Goal: Feedback & Contribution: Leave review/rating

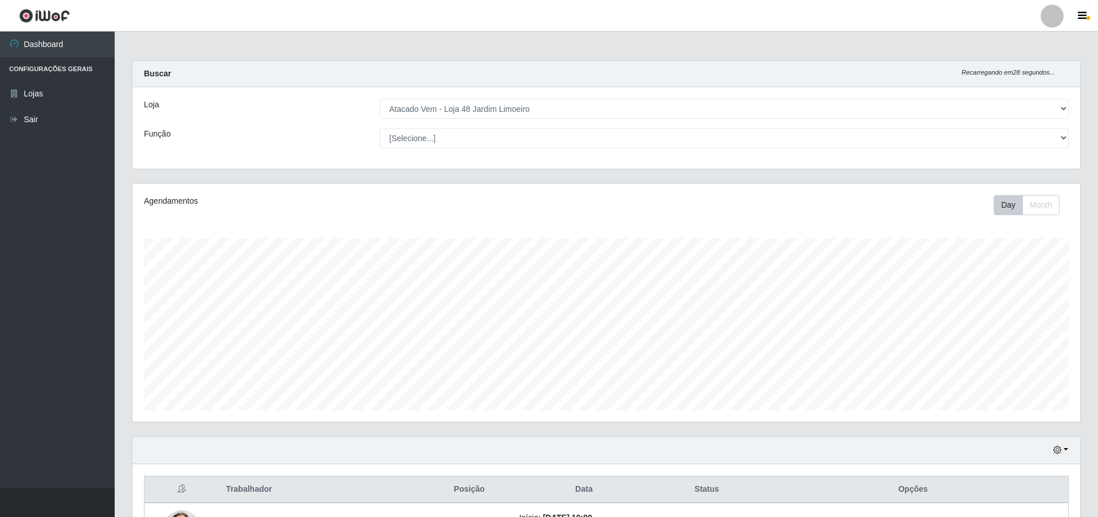
select select "449"
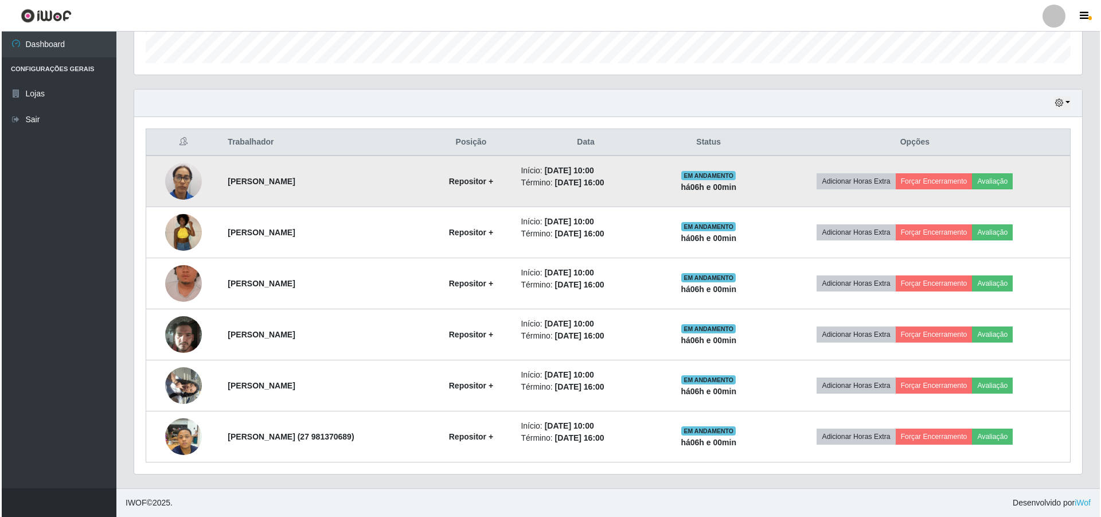
scroll to position [238, 948]
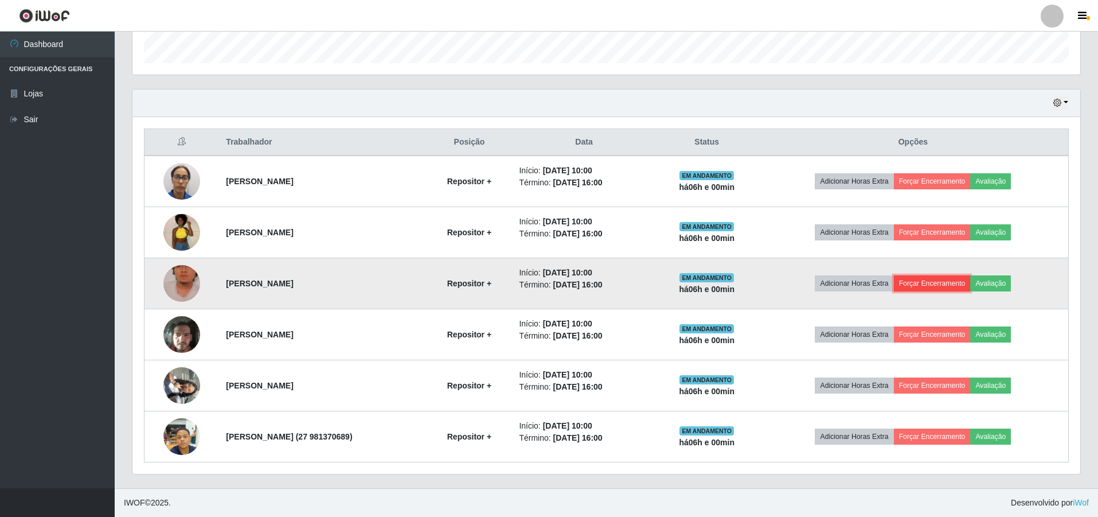
click at [943, 280] on button "Forçar Encerramento" at bounding box center [932, 283] width 77 height 16
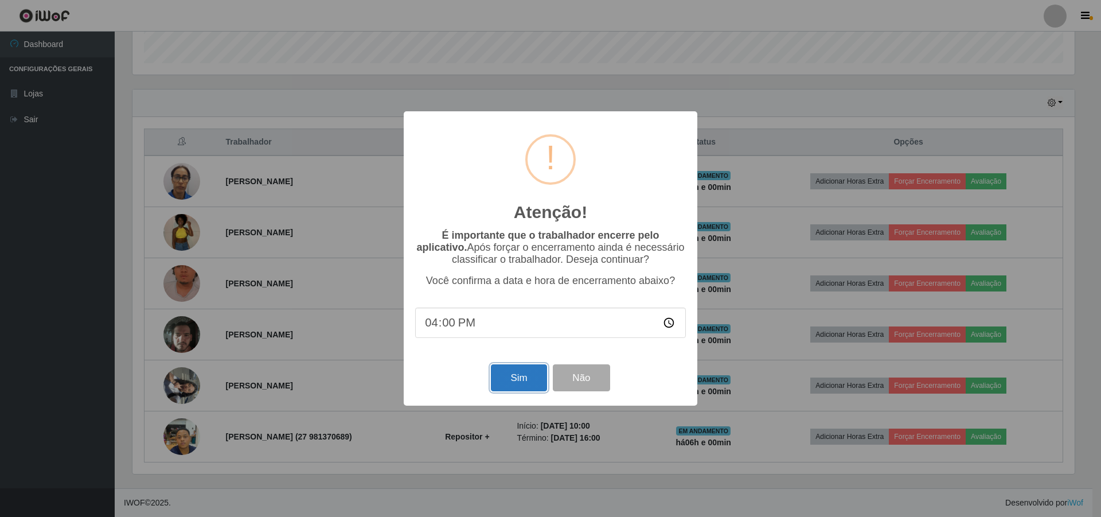
click at [530, 375] on button "Sim" at bounding box center [519, 377] width 56 height 27
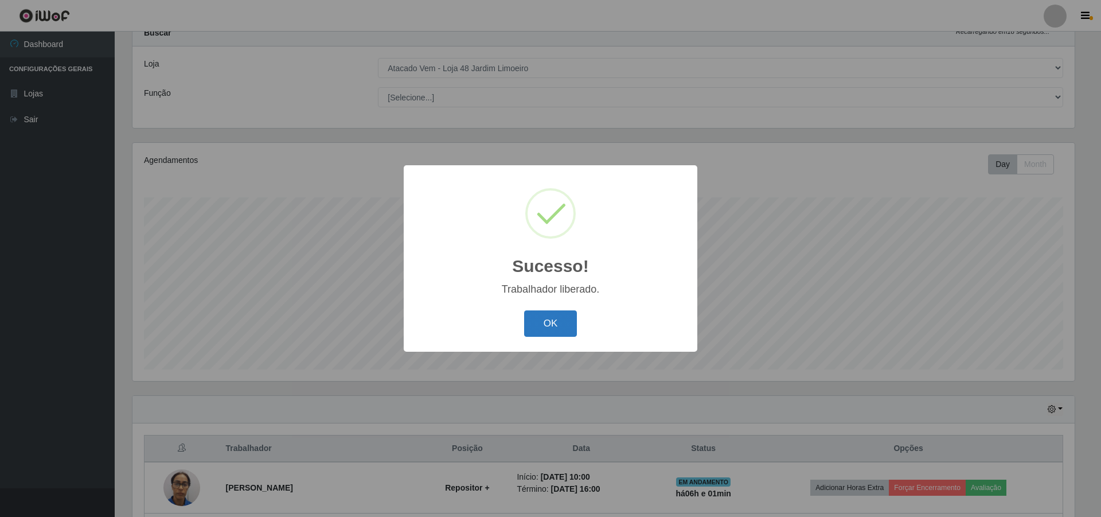
click at [531, 315] on button "OK" at bounding box center [550, 323] width 53 height 27
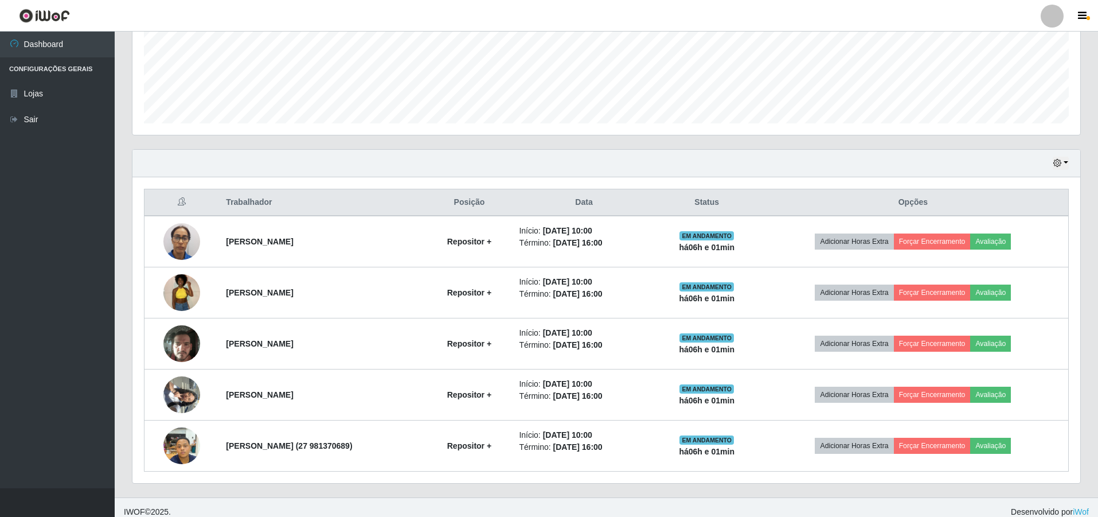
scroll to position [296, 0]
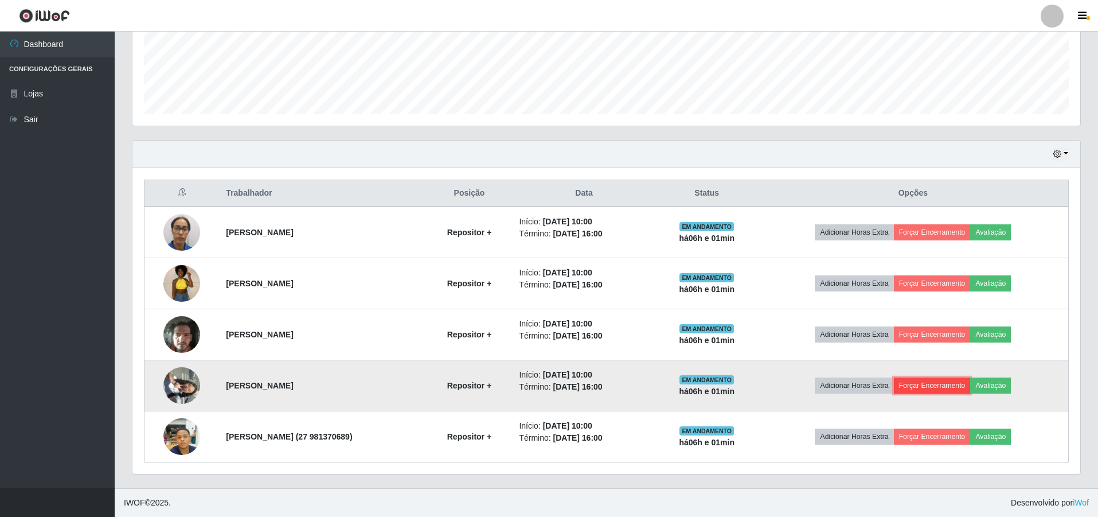
click at [926, 381] on button "Forçar Encerramento" at bounding box center [932, 385] width 77 height 16
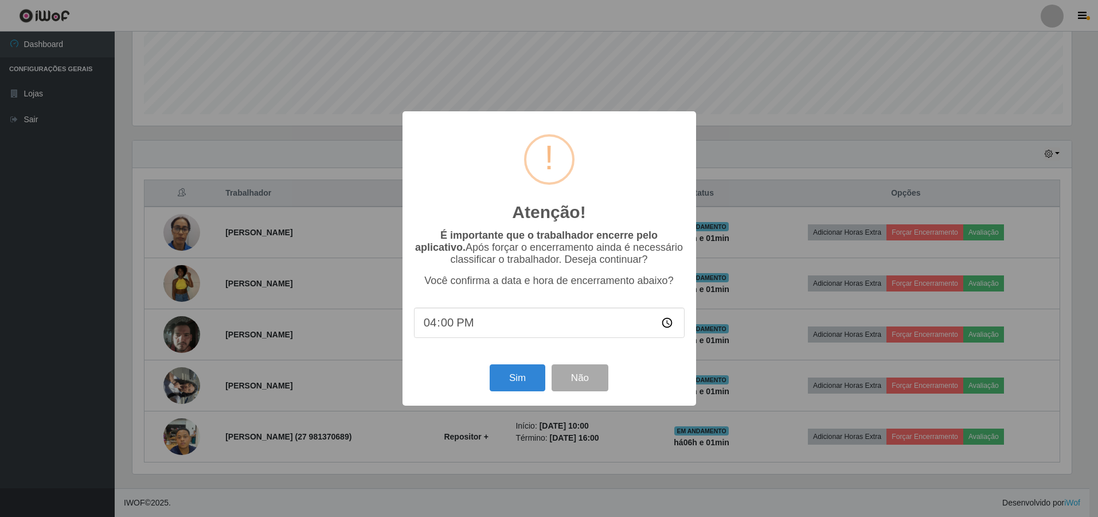
scroll to position [238, 942]
click at [517, 380] on button "Sim" at bounding box center [519, 377] width 56 height 27
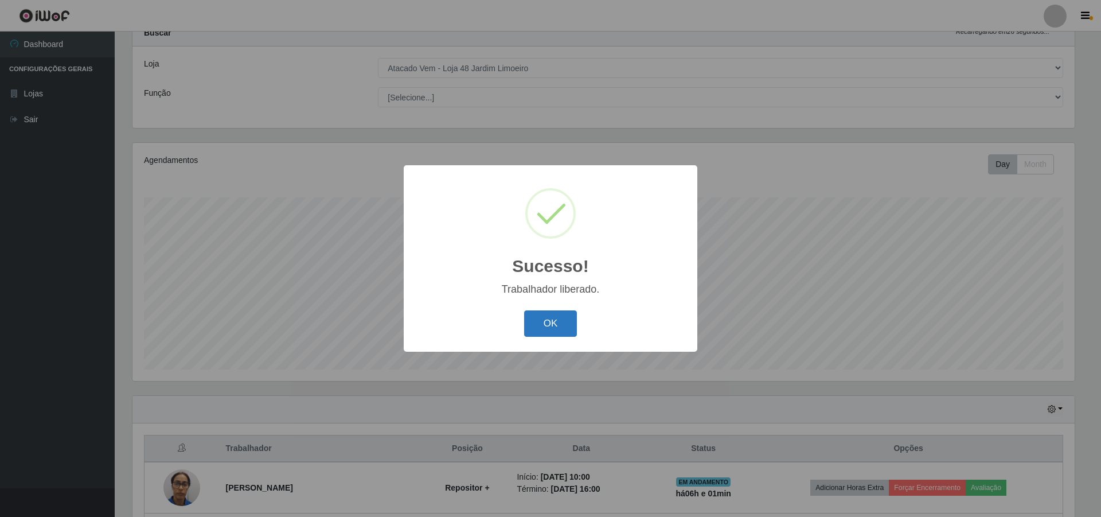
click at [549, 323] on button "OK" at bounding box center [550, 323] width 53 height 27
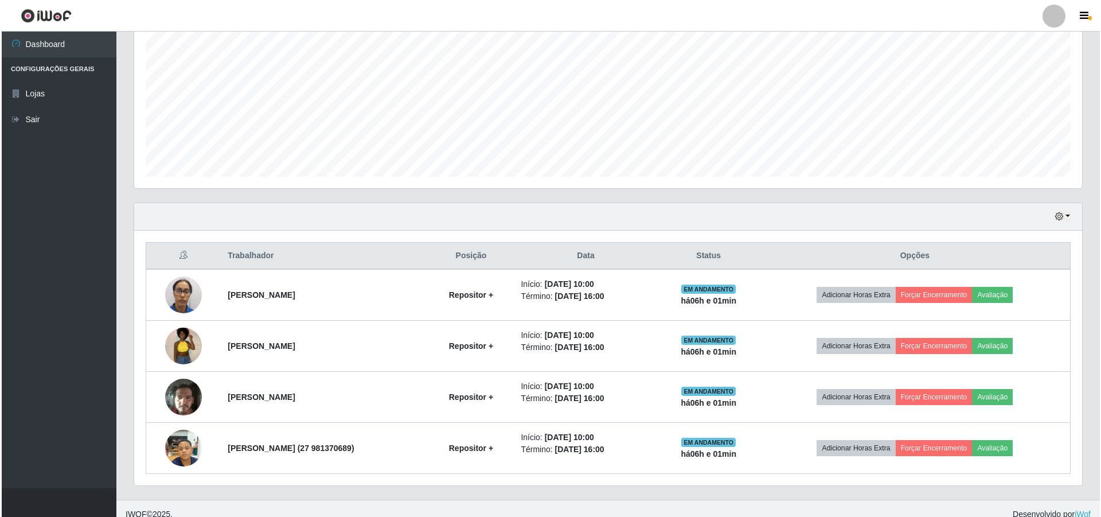
scroll to position [245, 0]
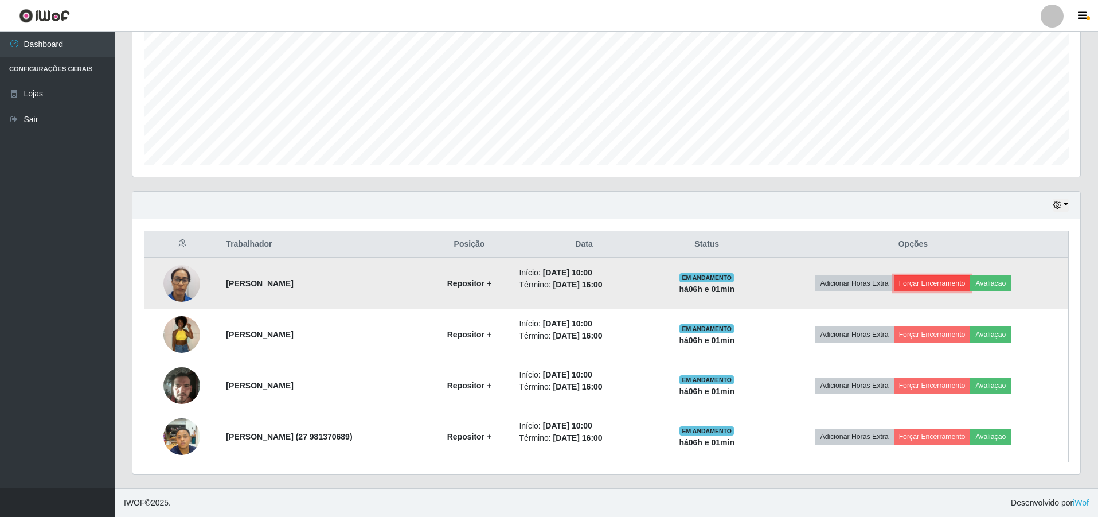
click at [932, 281] on button "Forçar Encerramento" at bounding box center [932, 283] width 77 height 16
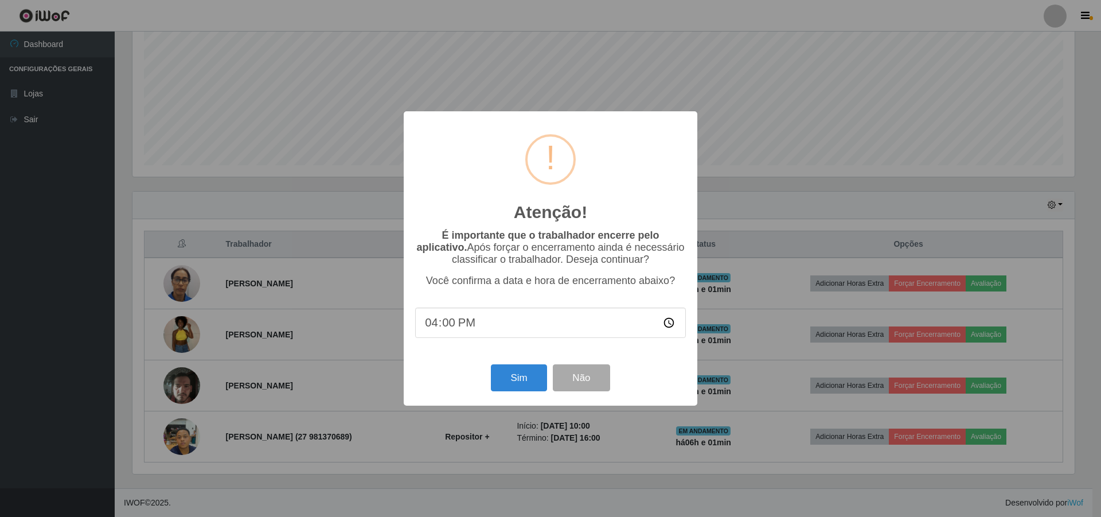
click at [807, 498] on div "Atenção! × É importante que o trabalhador encerre pelo aplicativo. Após forçar …" at bounding box center [550, 258] width 1101 height 517
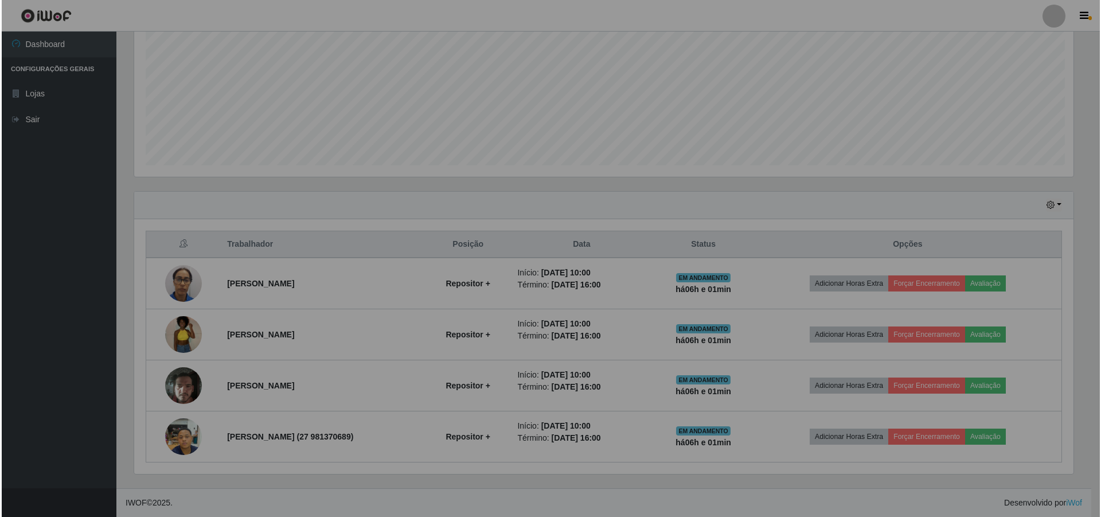
scroll to position [238, 948]
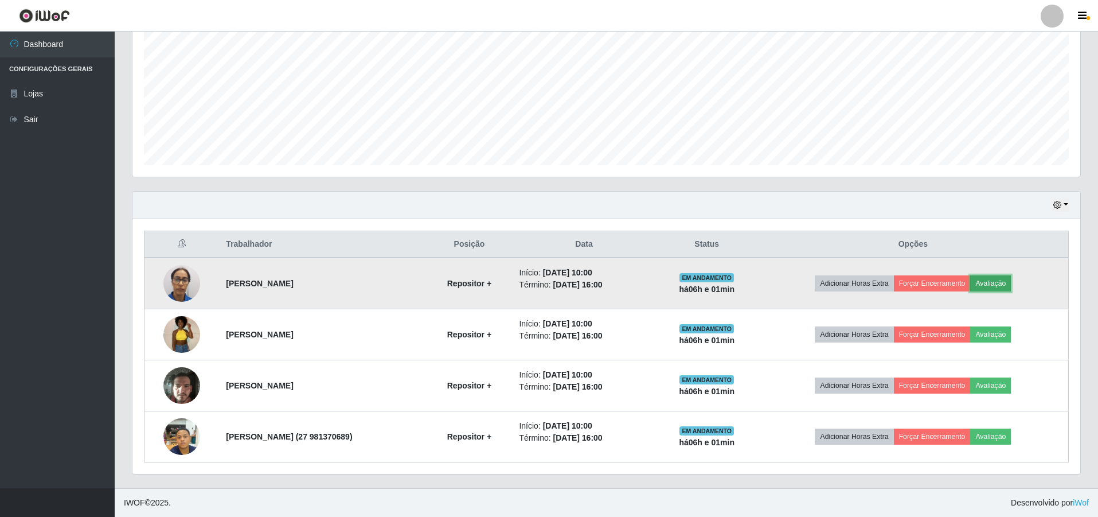
click at [1008, 287] on button "Avaliação" at bounding box center [990, 283] width 41 height 16
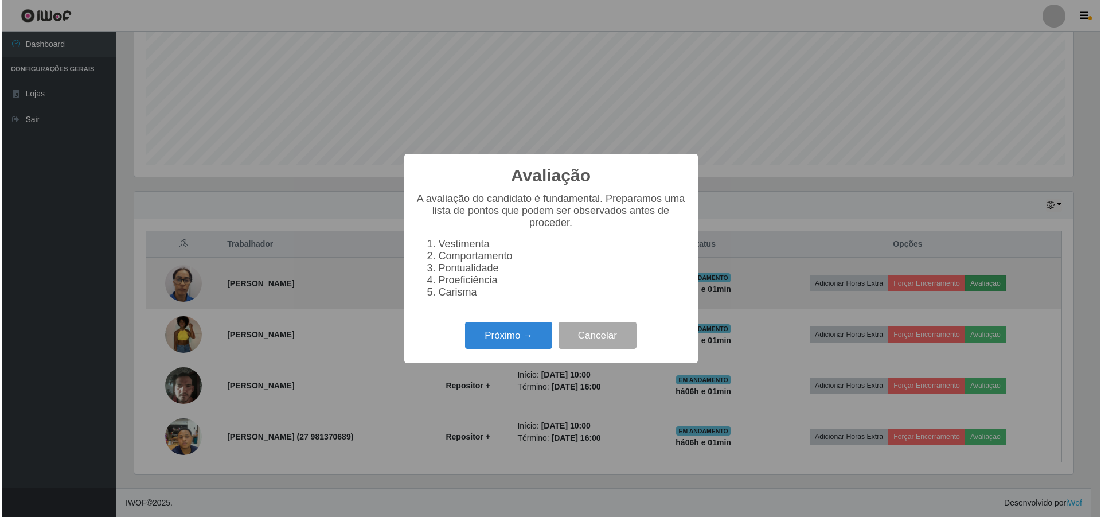
scroll to position [238, 942]
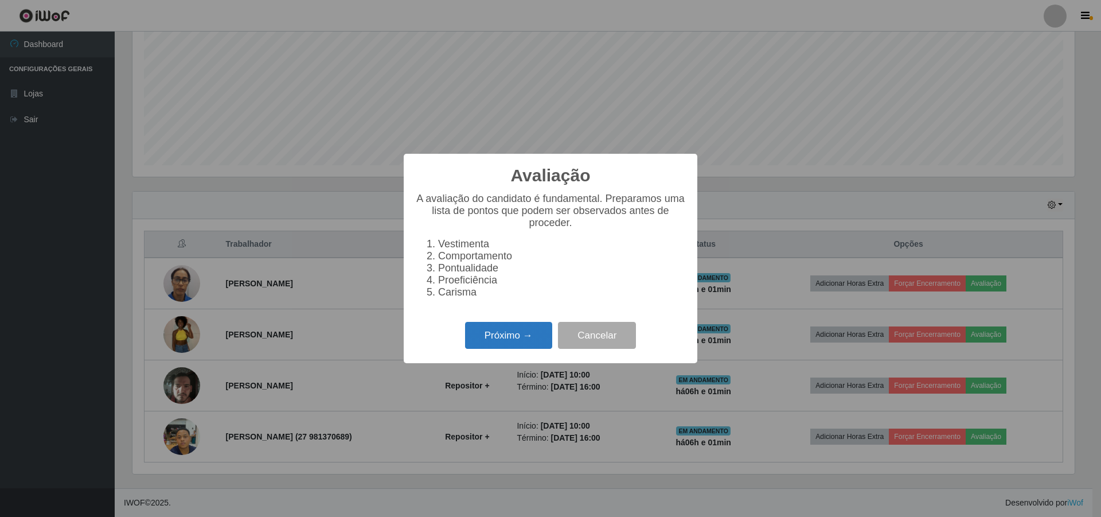
click at [526, 340] on button "Próximo →" at bounding box center [508, 335] width 87 height 27
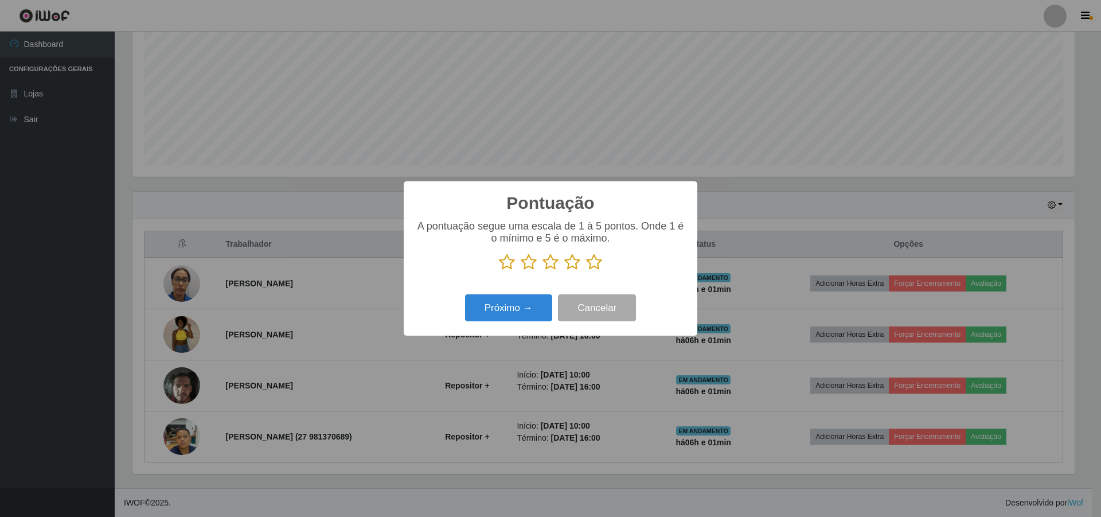
drag, startPoint x: 510, startPoint y: 267, endPoint x: 516, endPoint y: 264, distance: 6.4
click at [516, 266] on p at bounding box center [550, 262] width 271 height 17
click at [507, 262] on icon at bounding box center [507, 262] width 16 height 17
click at [499, 271] on input "radio" at bounding box center [499, 271] width 0 height 0
click at [532, 264] on icon at bounding box center [529, 262] width 16 height 17
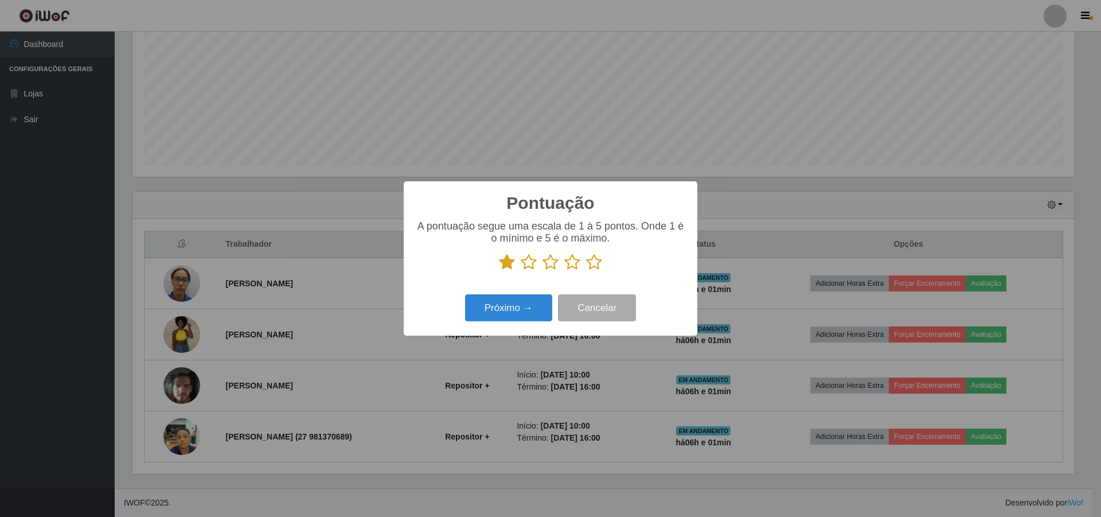
click at [521, 271] on input "radio" at bounding box center [521, 271] width 0 height 0
click at [547, 266] on icon at bounding box center [551, 262] width 16 height 17
click at [543, 271] on input "radio" at bounding box center [543, 271] width 0 height 0
click at [575, 264] on icon at bounding box center [572, 262] width 16 height 17
click at [564, 271] on input "radio" at bounding box center [564, 271] width 0 height 0
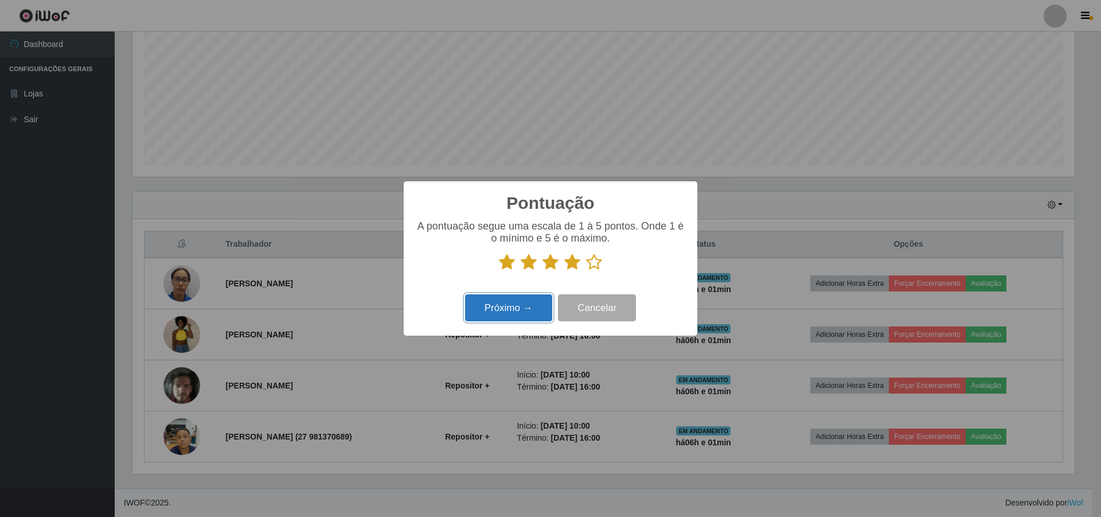
click at [528, 306] on button "Próximo →" at bounding box center [508, 307] width 87 height 27
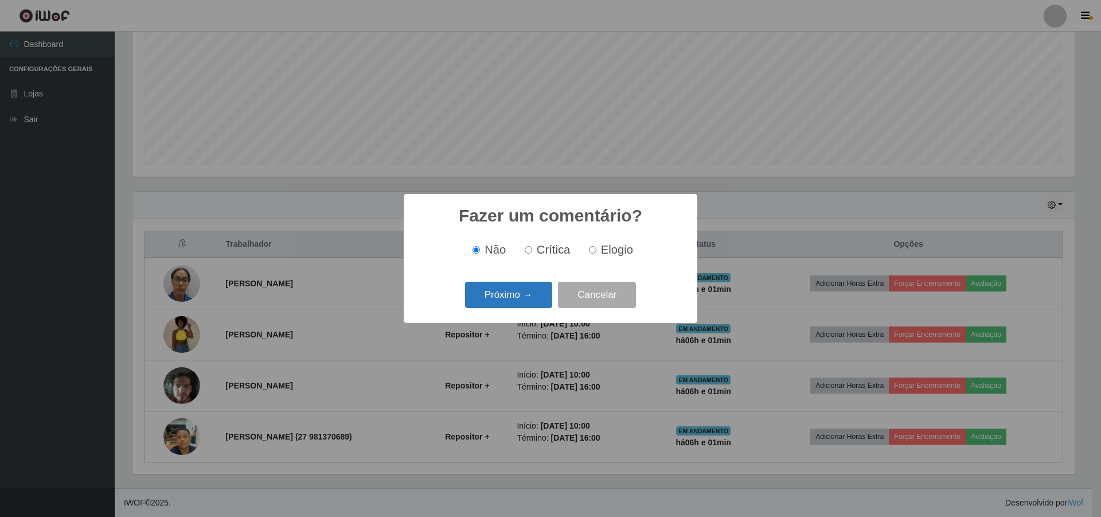
click at [521, 293] on button "Próximo →" at bounding box center [508, 295] width 87 height 27
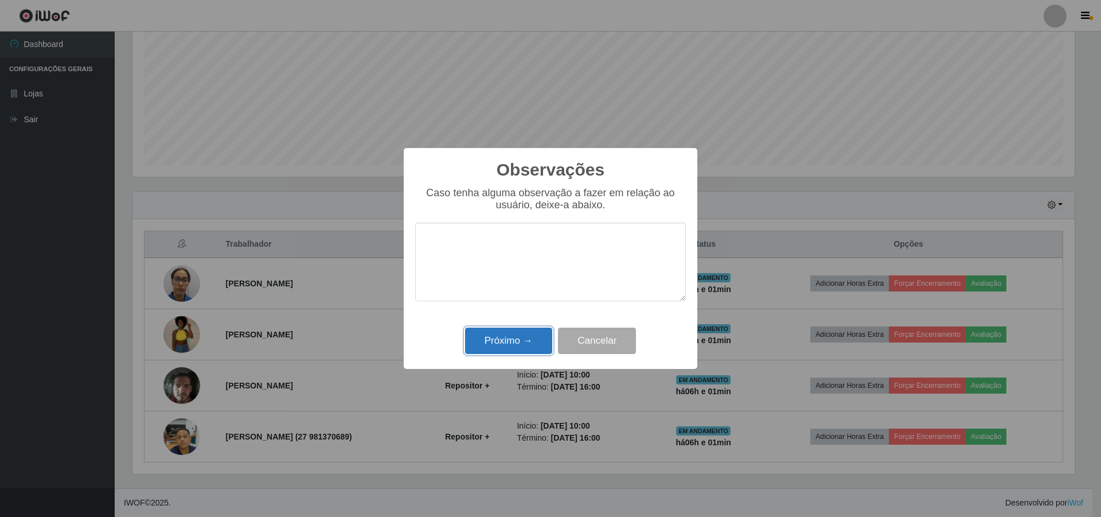
click at [516, 340] on button "Próximo →" at bounding box center [508, 340] width 87 height 27
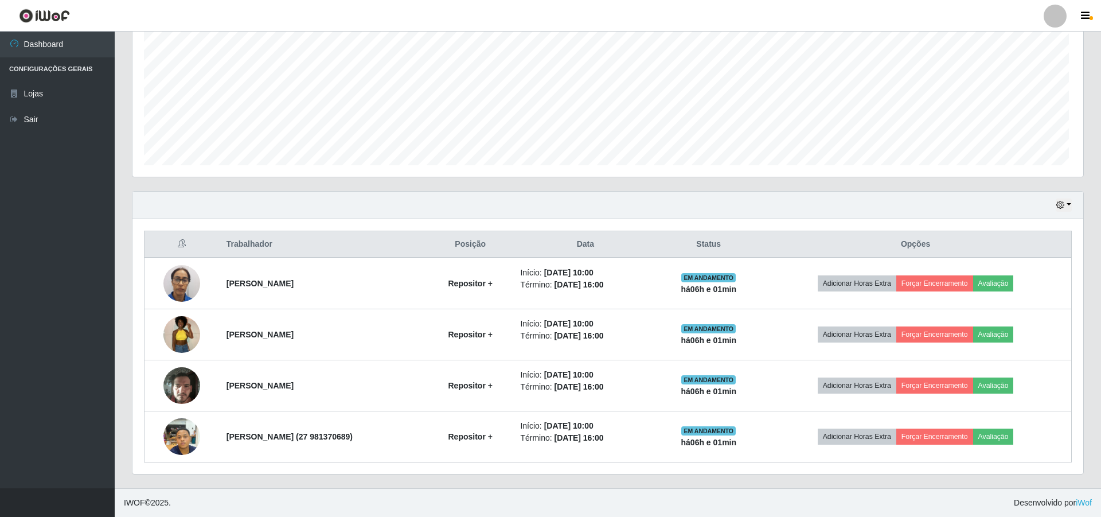
scroll to position [238, 948]
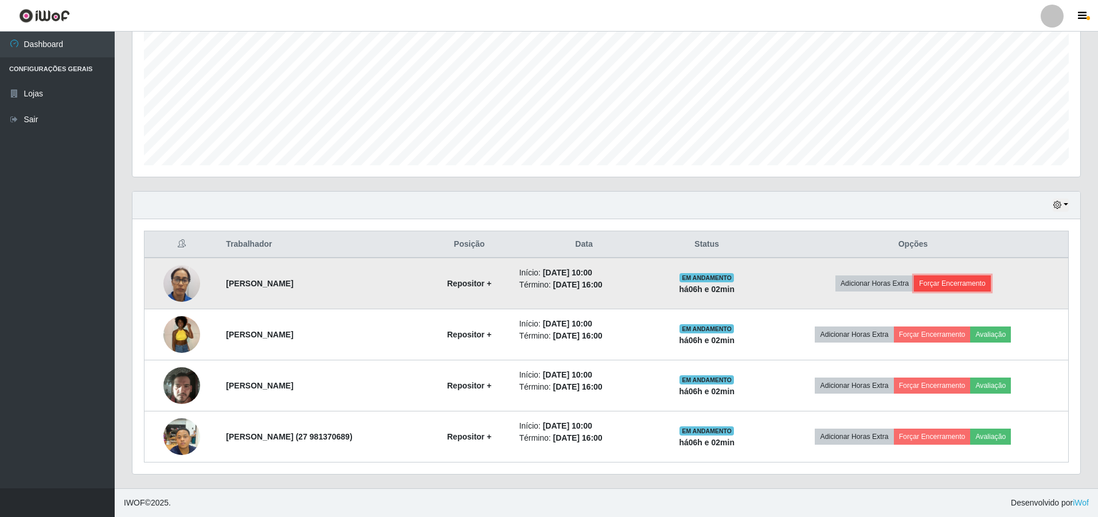
click at [946, 279] on button "Forçar Encerramento" at bounding box center [952, 283] width 77 height 16
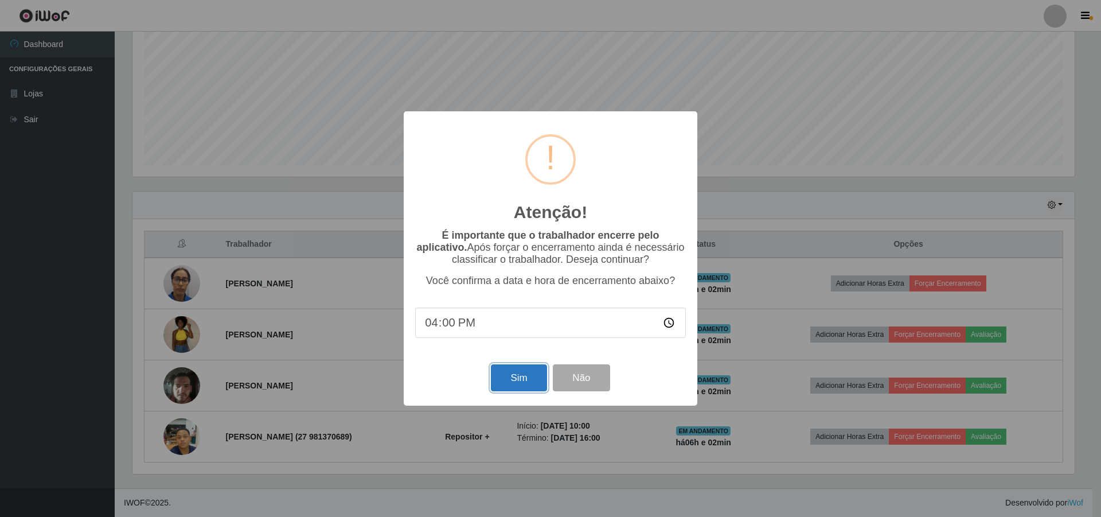
click at [524, 382] on button "Sim" at bounding box center [519, 377] width 56 height 27
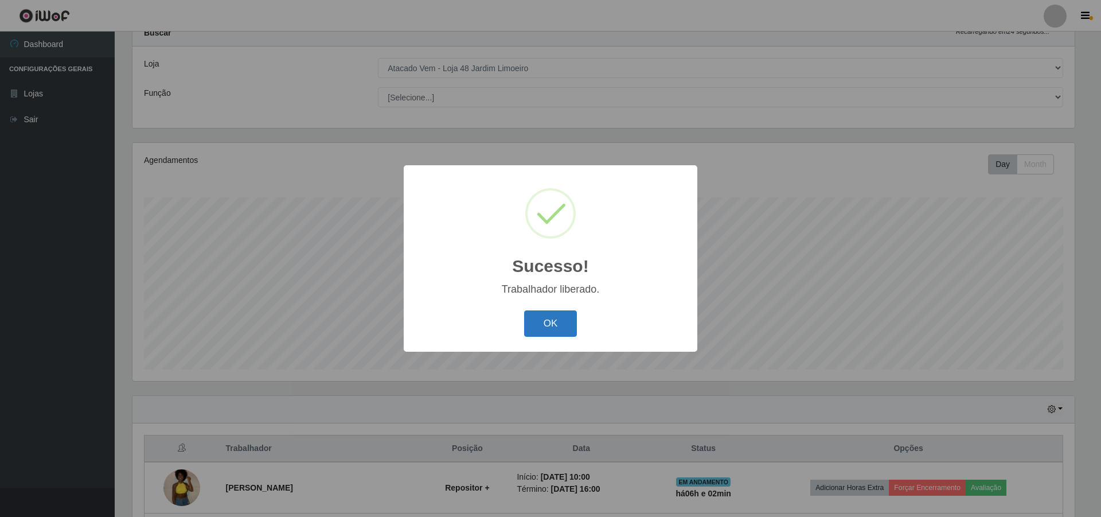
click at [537, 326] on button "OK" at bounding box center [550, 323] width 53 height 27
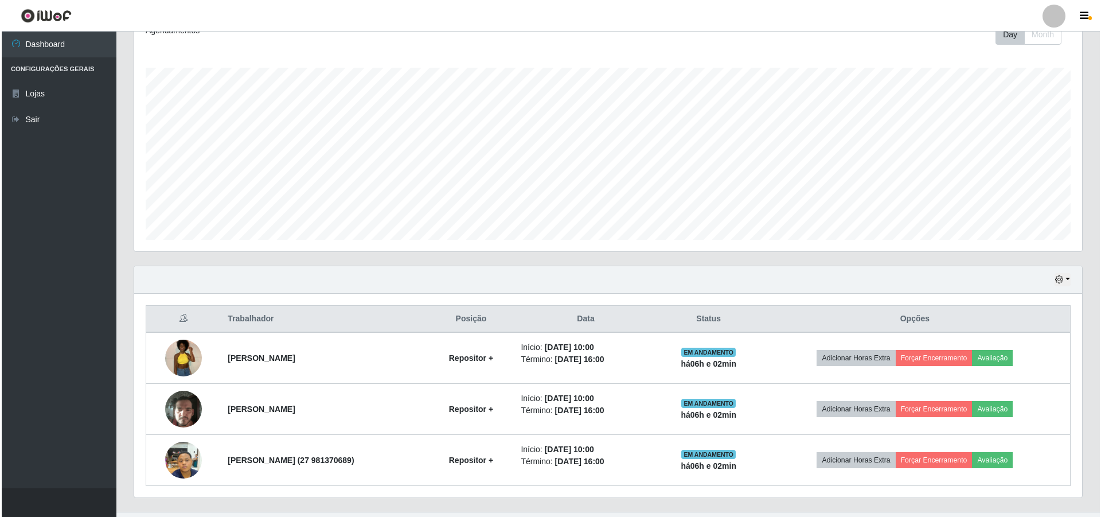
scroll to position [194, 0]
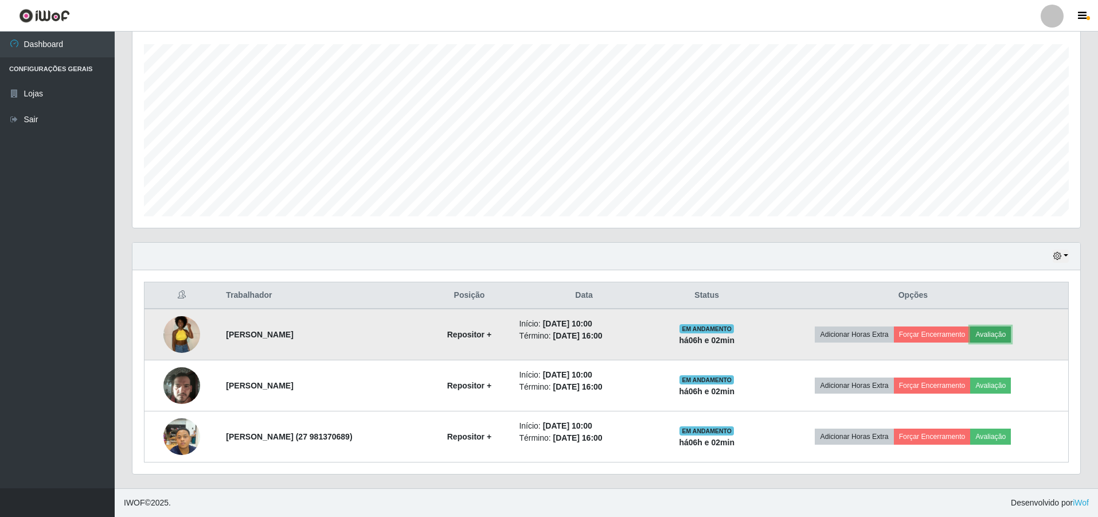
click at [1004, 337] on button "Avaliação" at bounding box center [990, 334] width 41 height 16
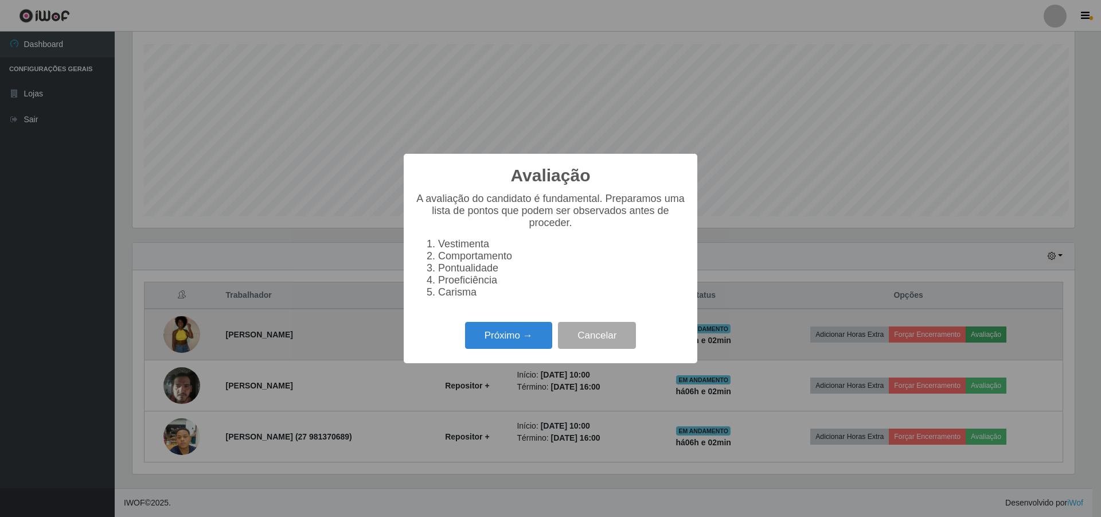
scroll to position [238, 942]
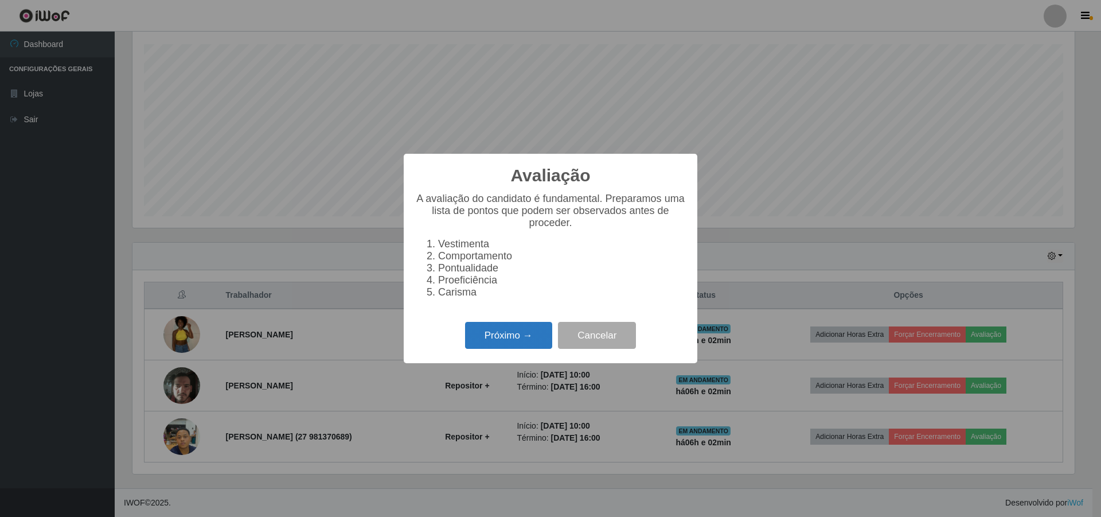
click at [512, 344] on button "Próximo →" at bounding box center [508, 335] width 87 height 27
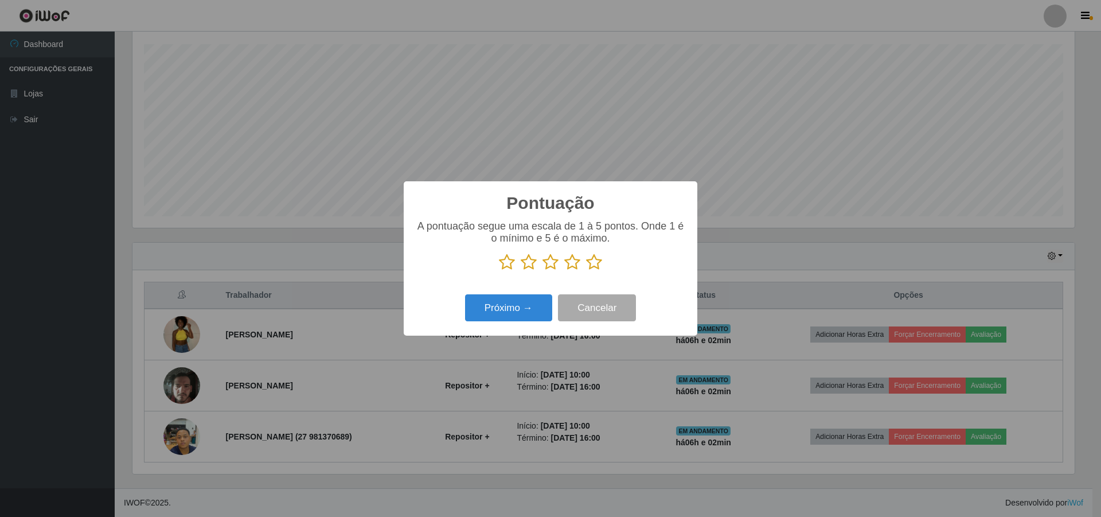
click at [504, 265] on icon at bounding box center [507, 262] width 16 height 17
click at [499, 271] on input "radio" at bounding box center [499, 271] width 0 height 0
click at [527, 265] on icon at bounding box center [529, 262] width 16 height 17
click at [521, 271] on input "radio" at bounding box center [521, 271] width 0 height 0
click at [555, 262] on icon at bounding box center [551, 262] width 16 height 17
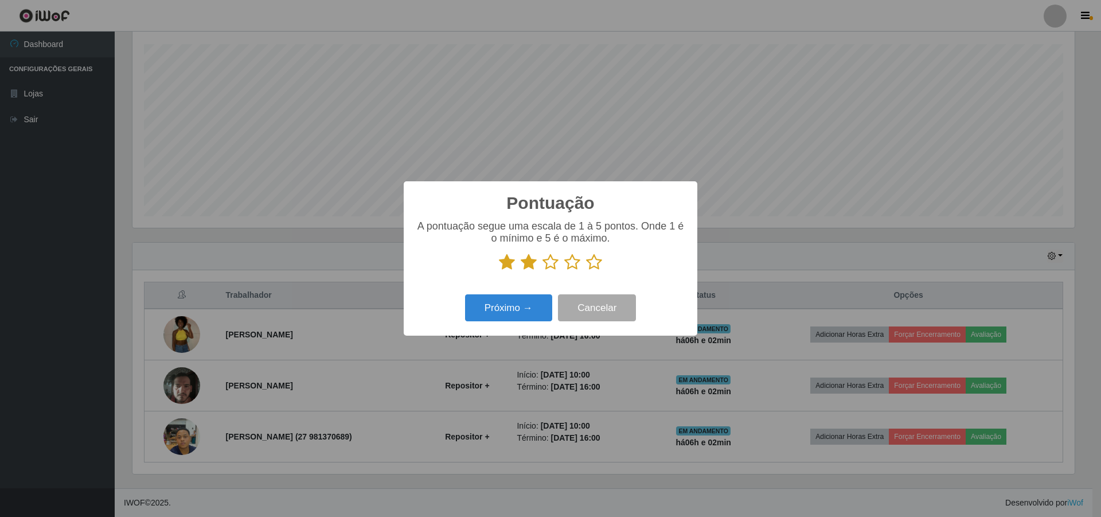
click at [543, 271] on input "radio" at bounding box center [543, 271] width 0 height 0
drag, startPoint x: 568, startPoint y: 260, endPoint x: 596, endPoint y: 262, distance: 28.1
click at [569, 260] on icon at bounding box center [572, 262] width 16 height 17
click at [564, 271] on input "radio" at bounding box center [564, 271] width 0 height 0
click at [589, 263] on icon at bounding box center [594, 262] width 16 height 17
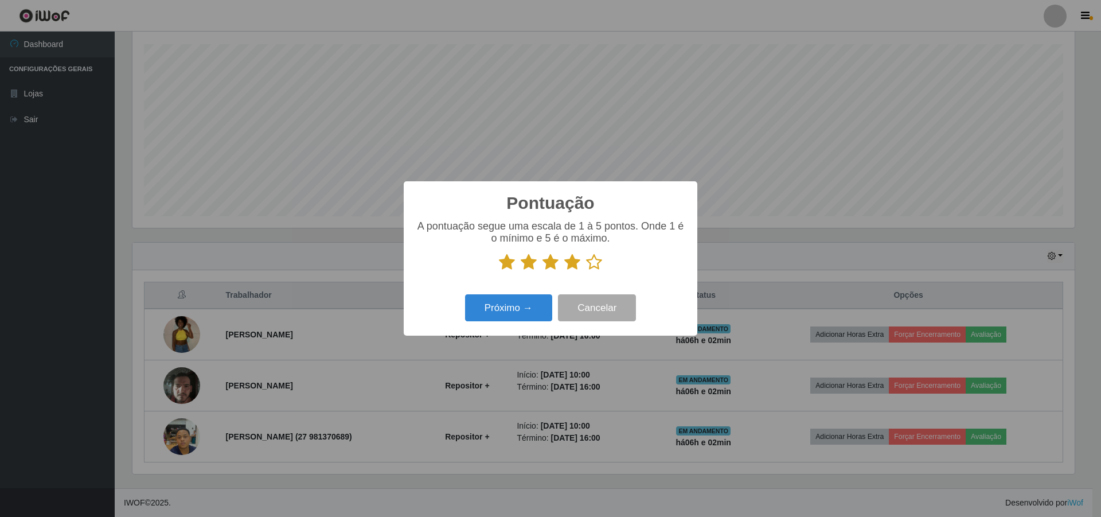
click at [586, 271] on input "radio" at bounding box center [586, 271] width 0 height 0
click at [528, 306] on button "Próximo →" at bounding box center [508, 307] width 87 height 27
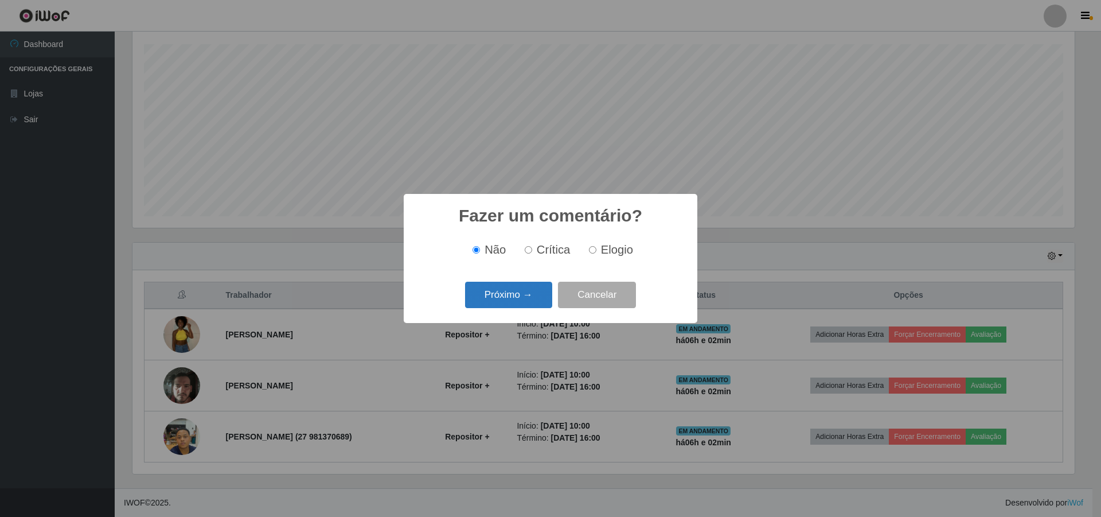
click at [524, 293] on button "Próximo →" at bounding box center [508, 295] width 87 height 27
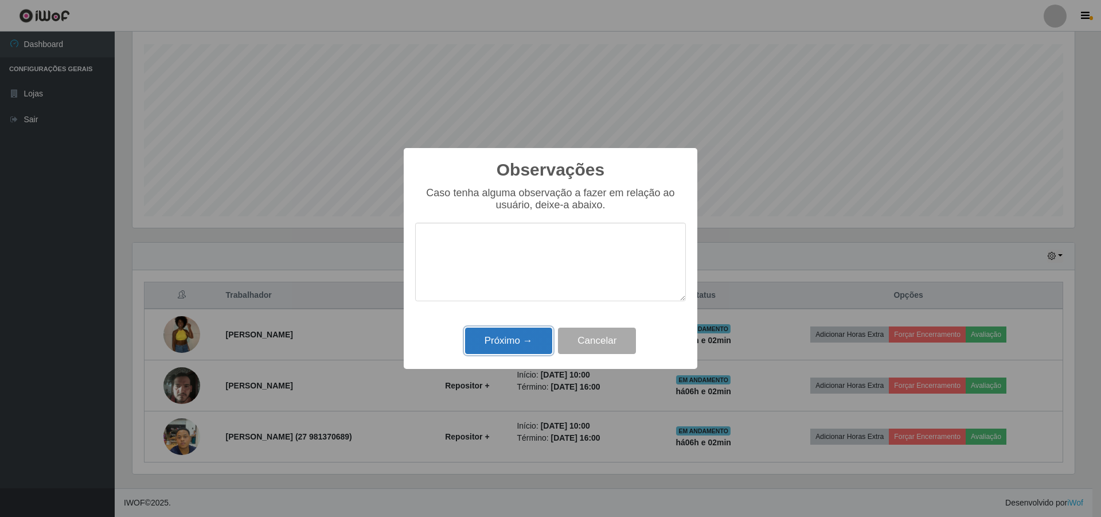
click at [508, 336] on button "Próximo →" at bounding box center [508, 340] width 87 height 27
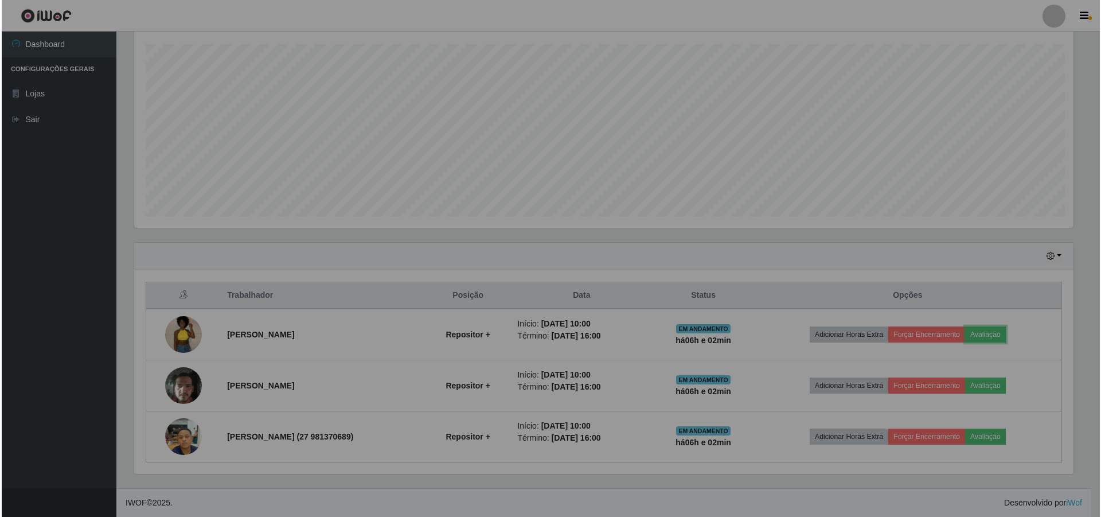
scroll to position [238, 948]
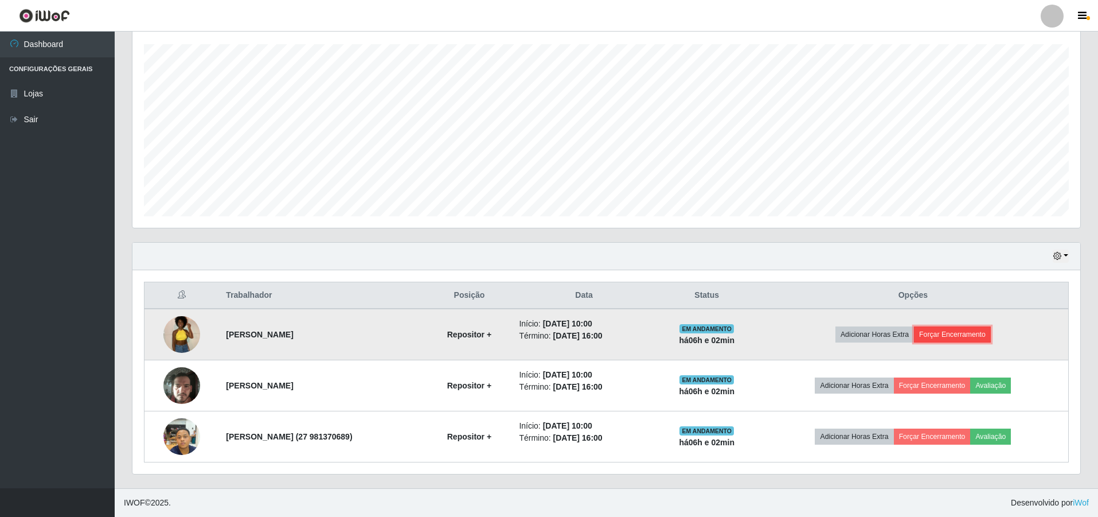
click at [936, 337] on button "Forçar Encerramento" at bounding box center [952, 334] width 77 height 16
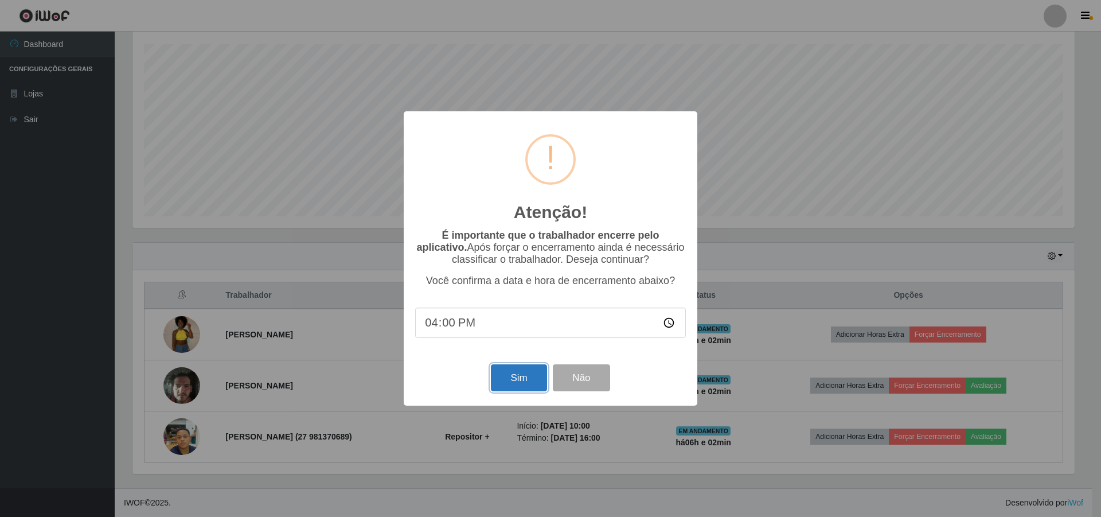
click at [531, 373] on button "Sim" at bounding box center [519, 377] width 56 height 27
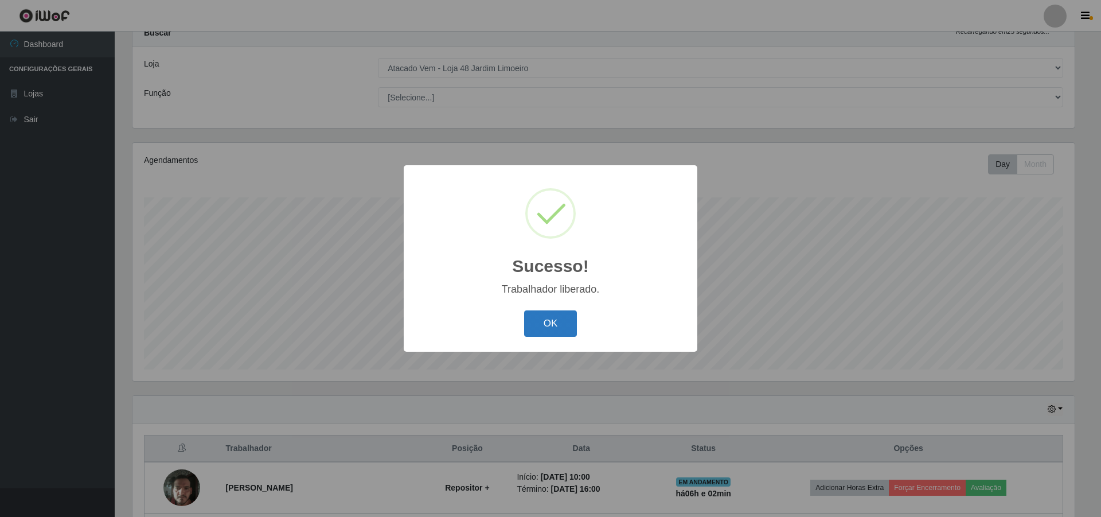
click at [551, 331] on button "OK" at bounding box center [550, 323] width 53 height 27
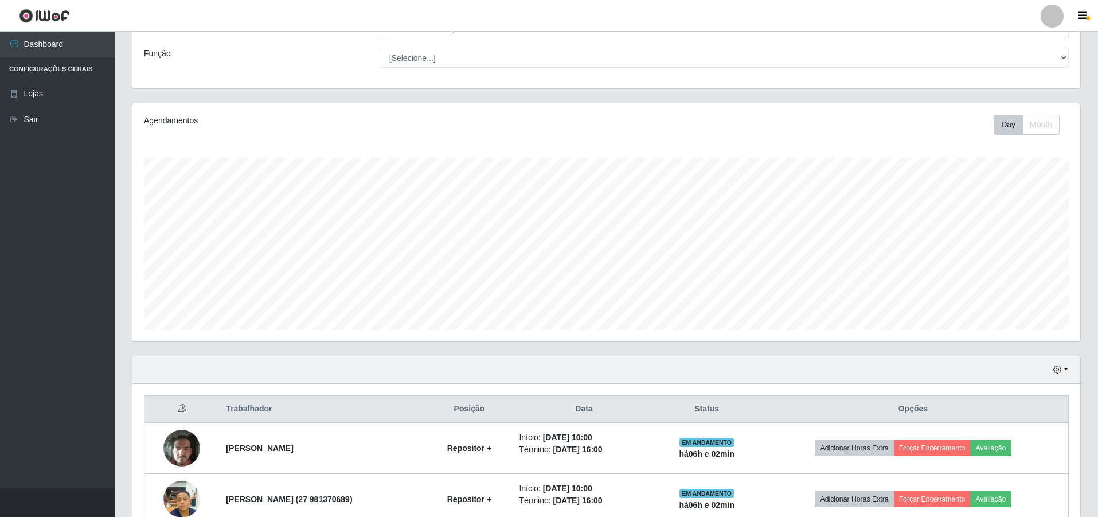
scroll to position [0, 0]
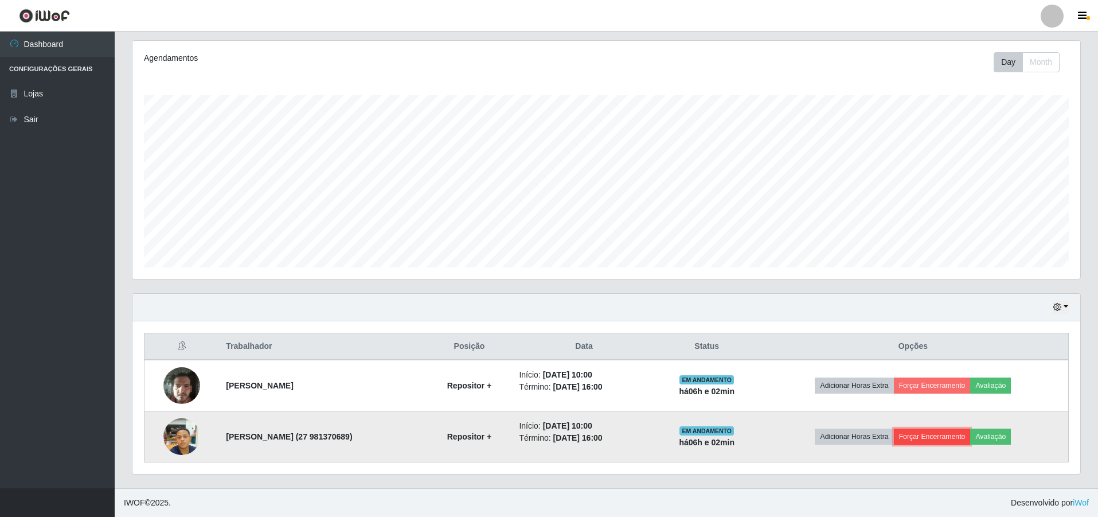
click at [933, 433] on button "Forçar Encerramento" at bounding box center [932, 436] width 77 height 16
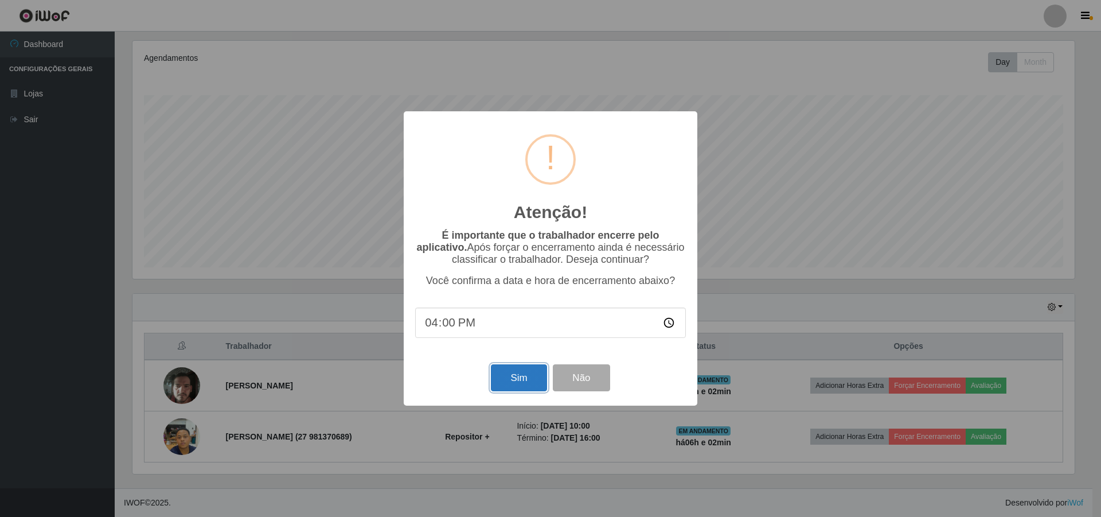
click at [526, 383] on button "Sim" at bounding box center [519, 377] width 56 height 27
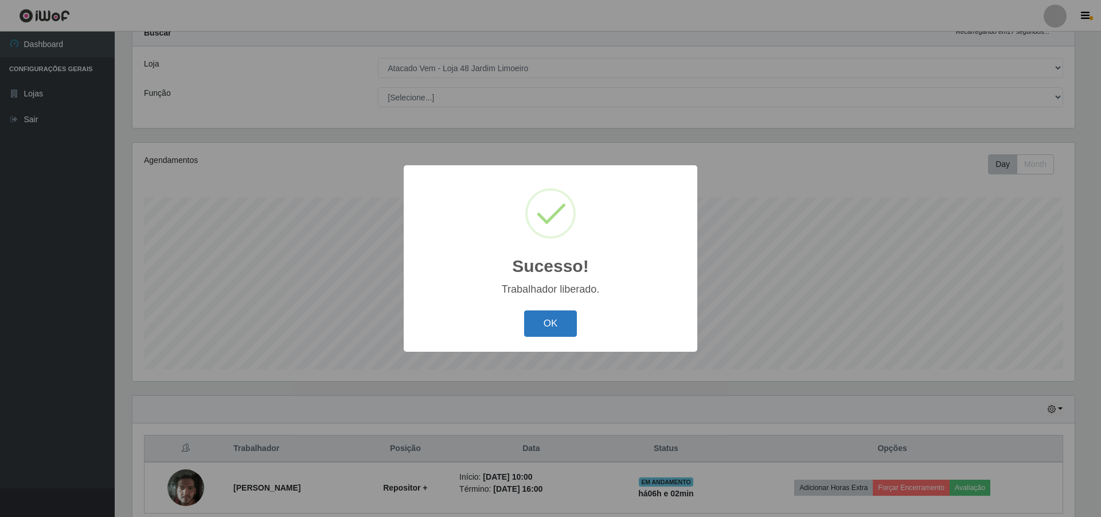
click at [559, 314] on button "OK" at bounding box center [550, 323] width 53 height 27
